Goal: Find specific page/section: Find specific page/section

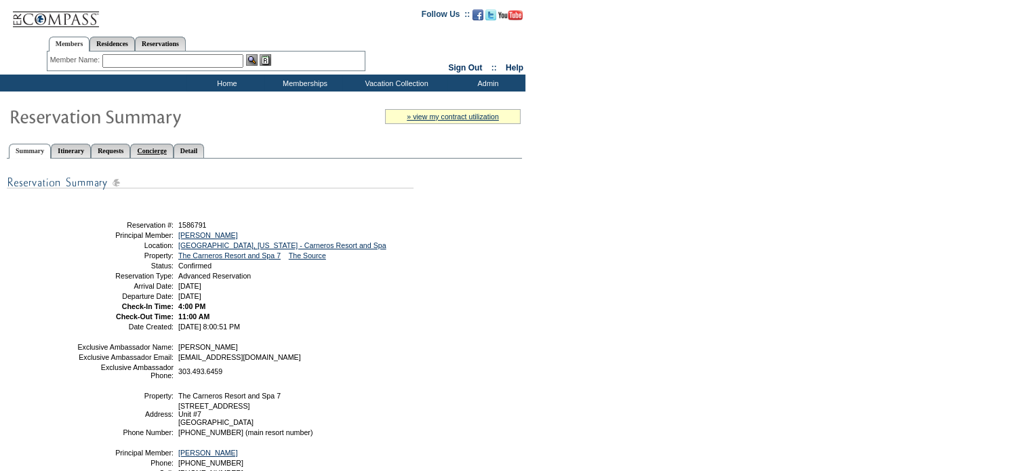
click at [173, 150] on link "Concierge" at bounding box center [151, 151] width 43 height 14
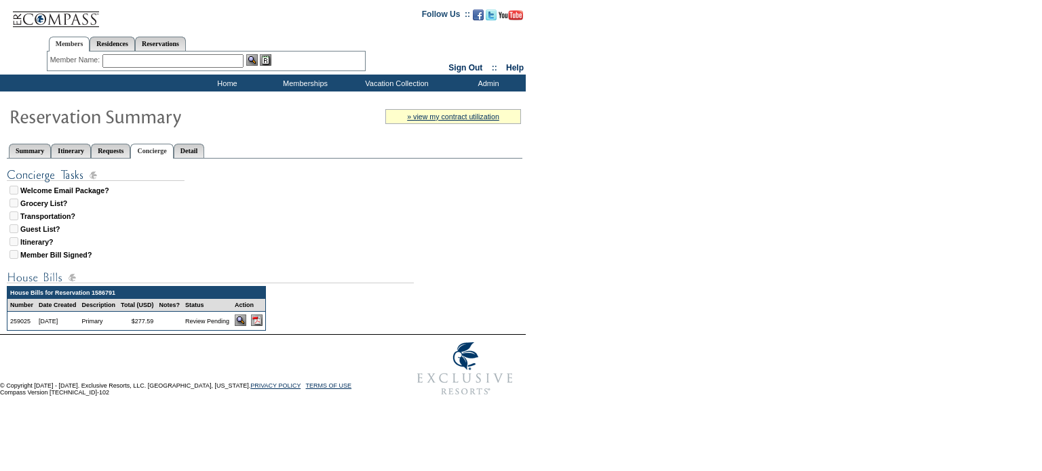
click at [262, 320] on img at bounding box center [257, 321] width 12 height 12
click at [186, 41] on link "Reservations" at bounding box center [160, 44] width 51 height 14
click at [124, 61] on input "text" at bounding box center [129, 61] width 60 height 14
type input "1587029"
